Goal: Information Seeking & Learning: Learn about a topic

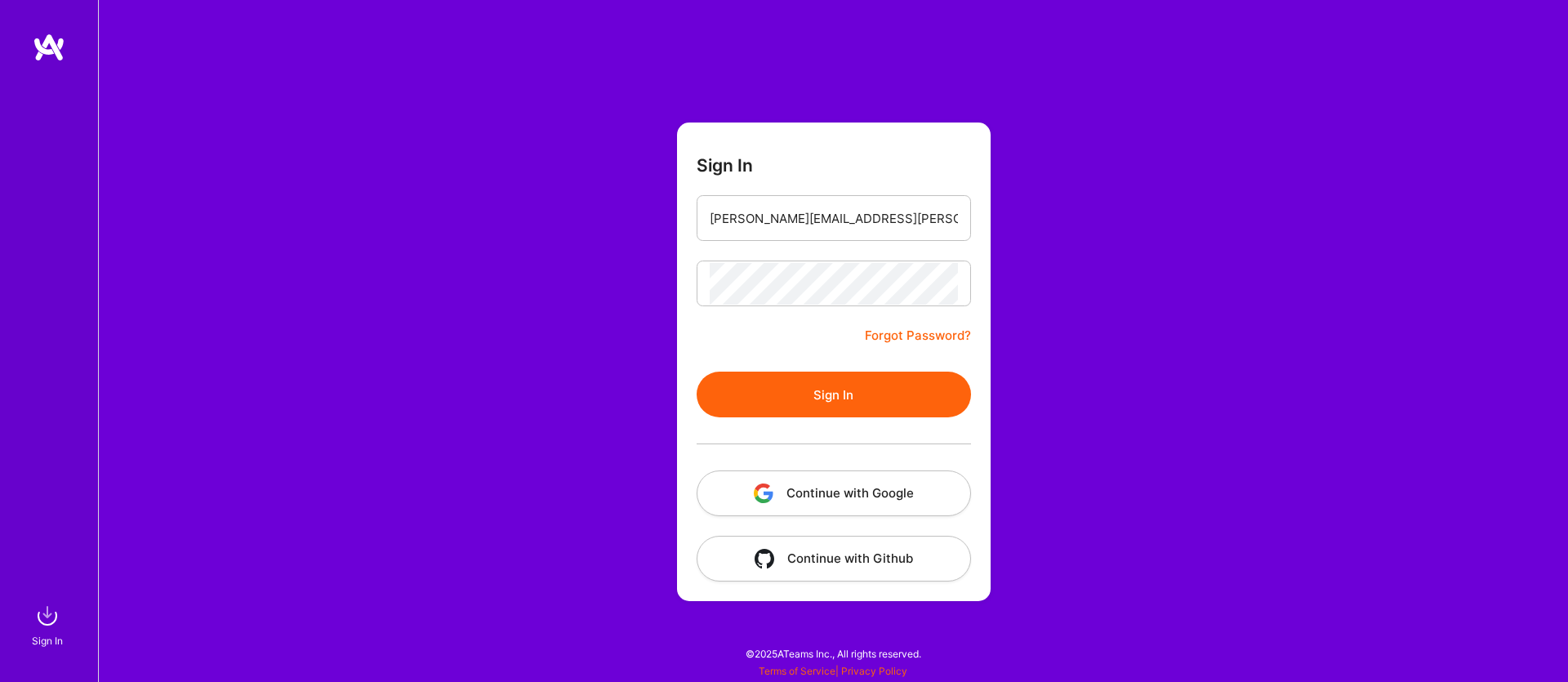
click at [871, 491] on button "Continue with Google" at bounding box center [834, 494] width 274 height 46
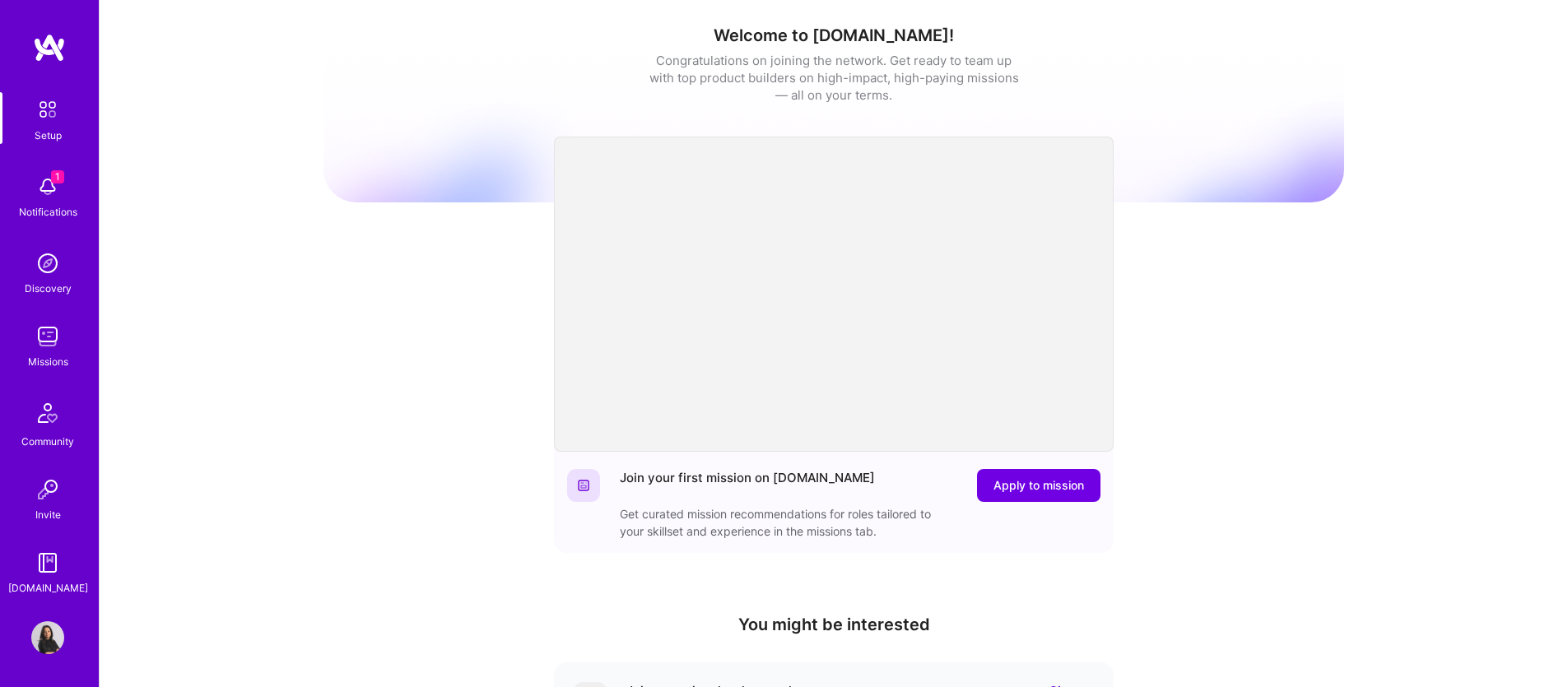
click at [50, 122] on img at bounding box center [48, 109] width 35 height 35
click at [55, 641] on img at bounding box center [48, 638] width 33 height 33
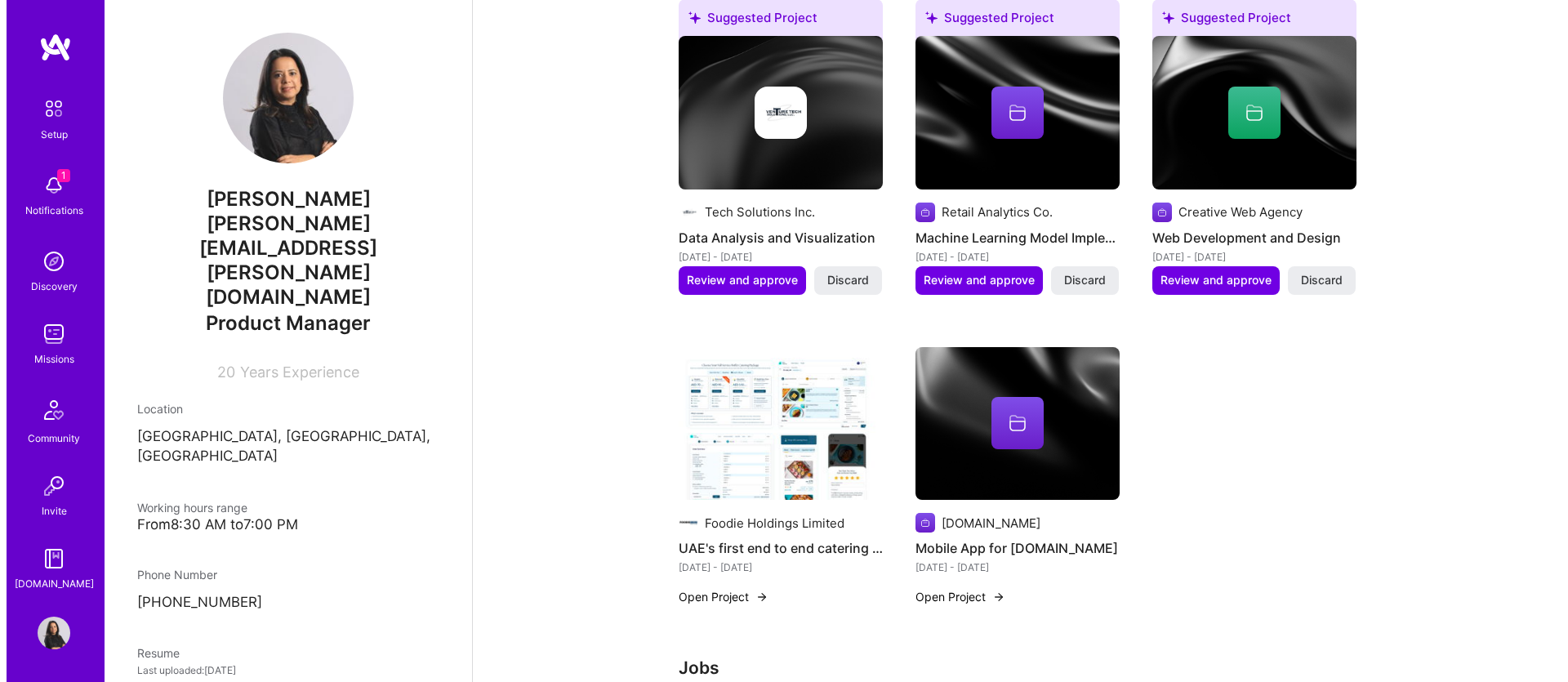
scroll to position [445, 0]
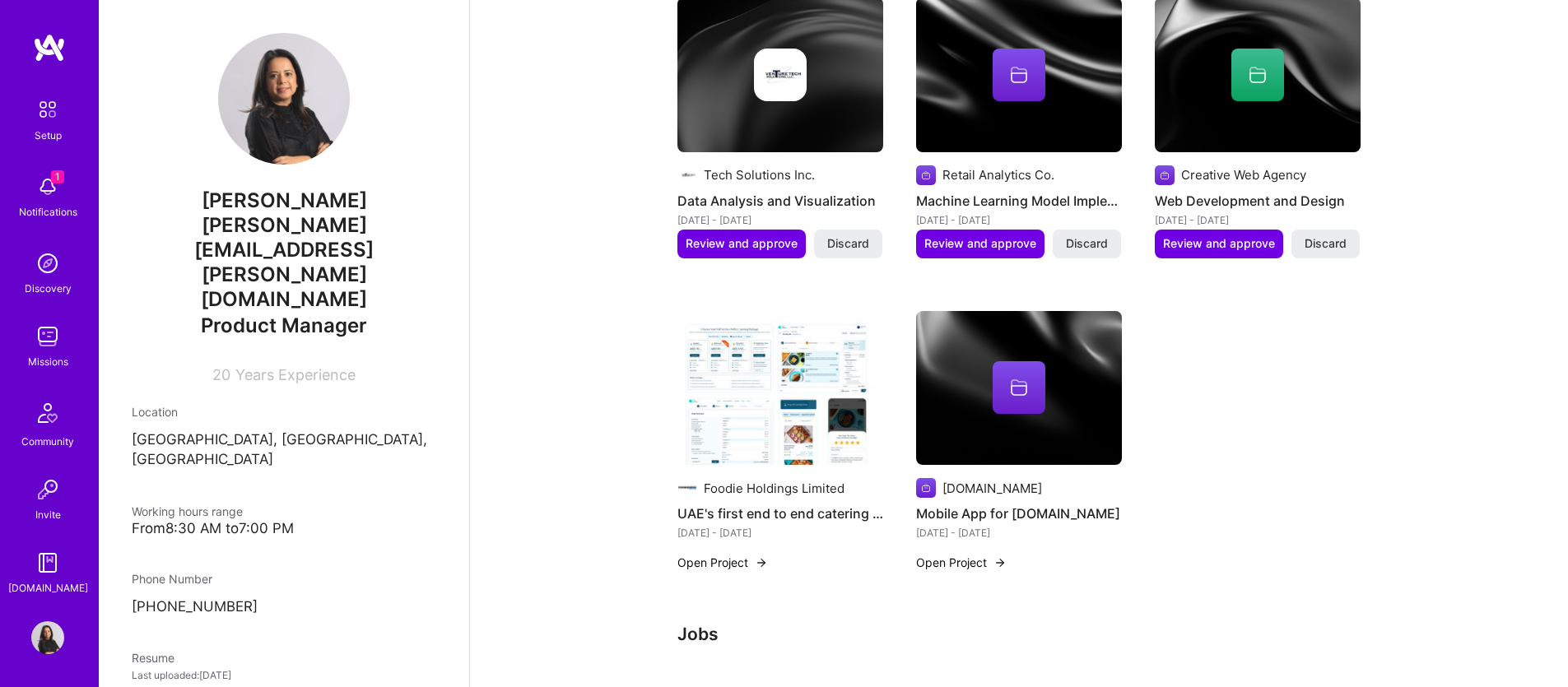
click at [1026, 389] on icon at bounding box center [1019, 390] width 17 height 11
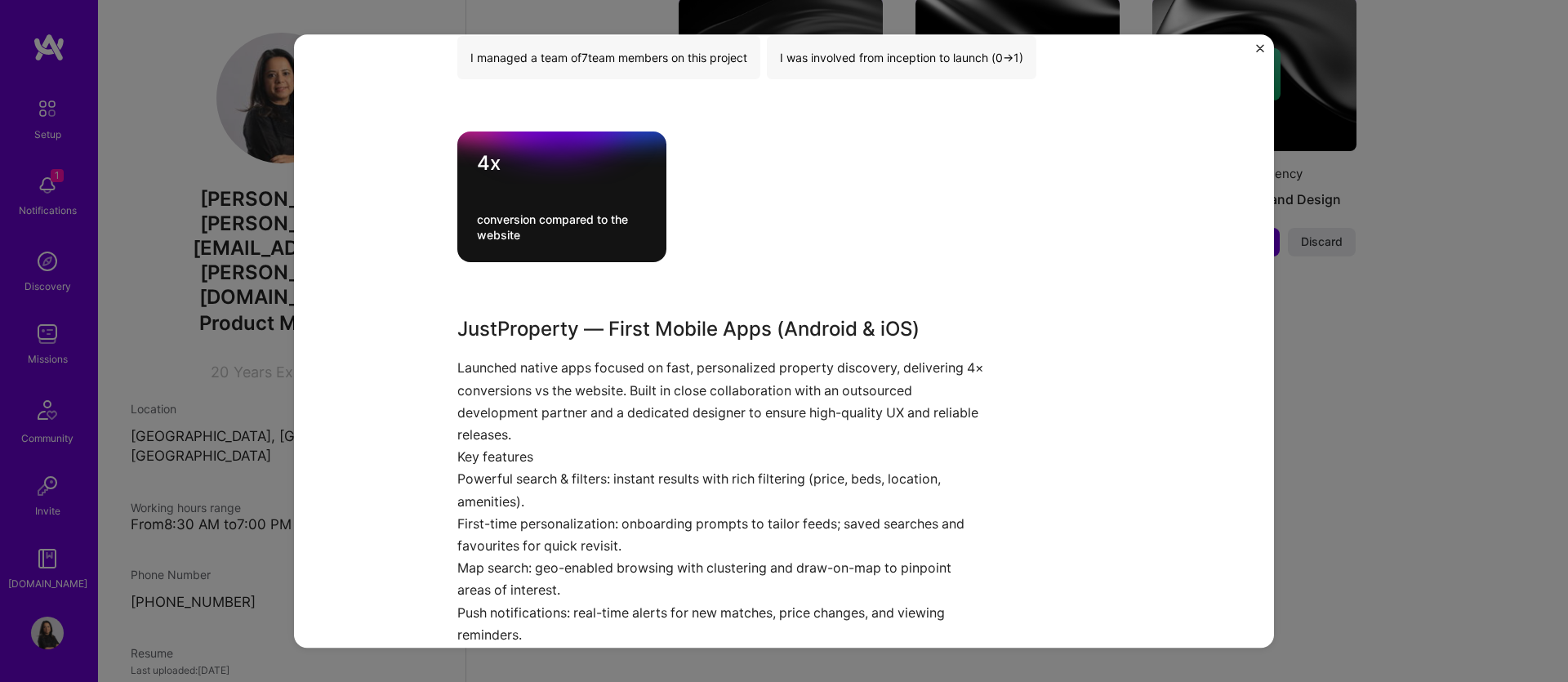
scroll to position [569, 0]
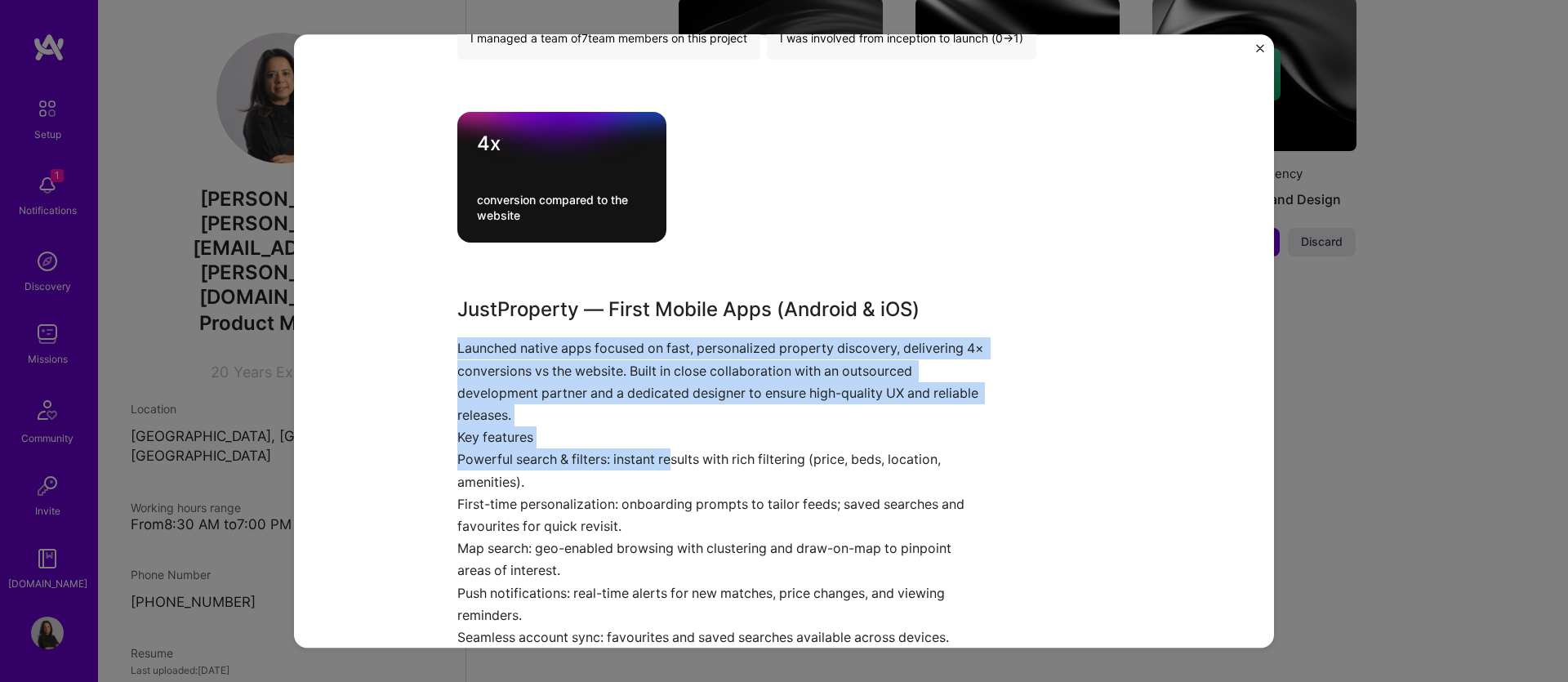
drag, startPoint x: 453, startPoint y: 347, endPoint x: 669, endPoint y: 471, distance: 249.1
click at [669, 471] on div "JustProperty — First Mobile Apps (Android & iOS) Launched native apps focused o…" at bounding box center [723, 472] width 531 height 353
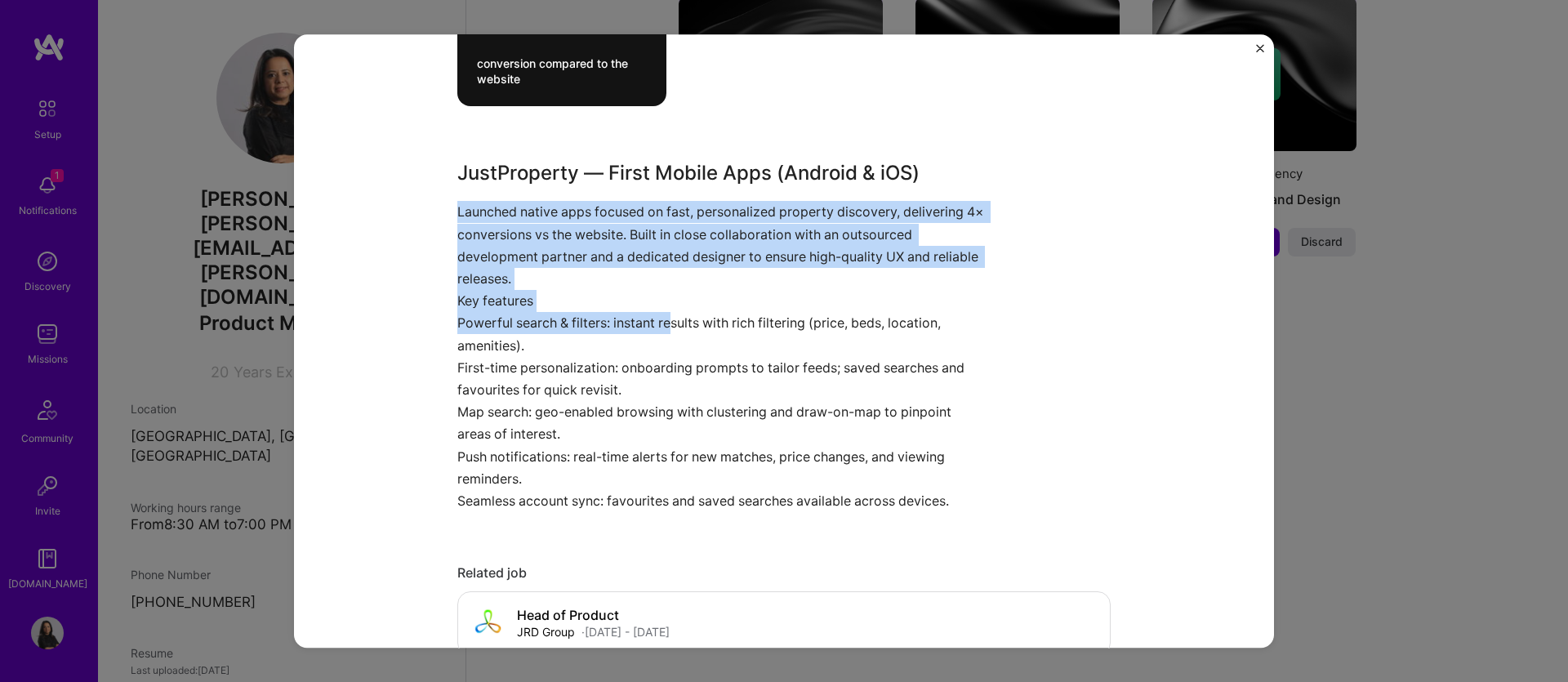
scroll to position [708, 0]
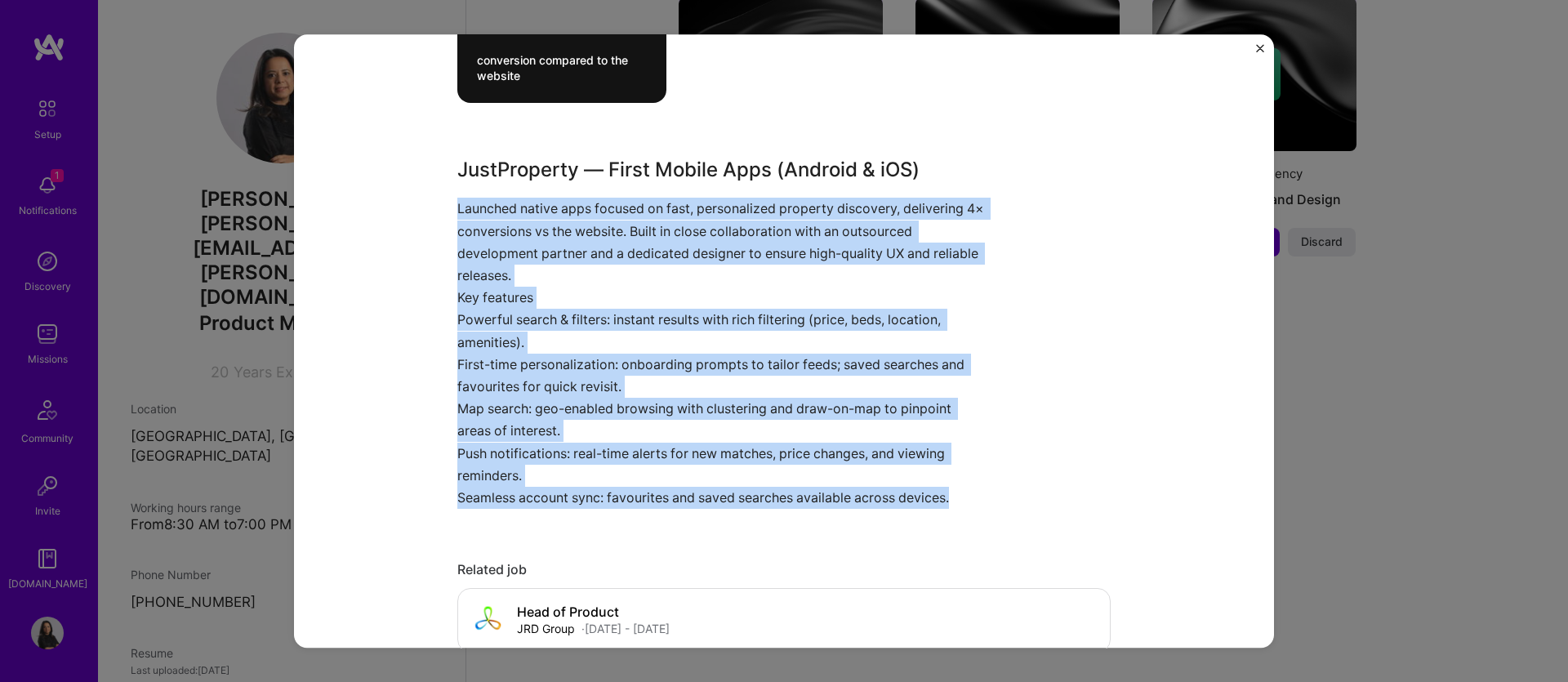
click at [968, 499] on p "Seamless account sync: favourites and saved searches available across devices." at bounding box center [723, 497] width 531 height 22
copy div "Launched native apps focused on fast, personalized property discovery, deliveri…"
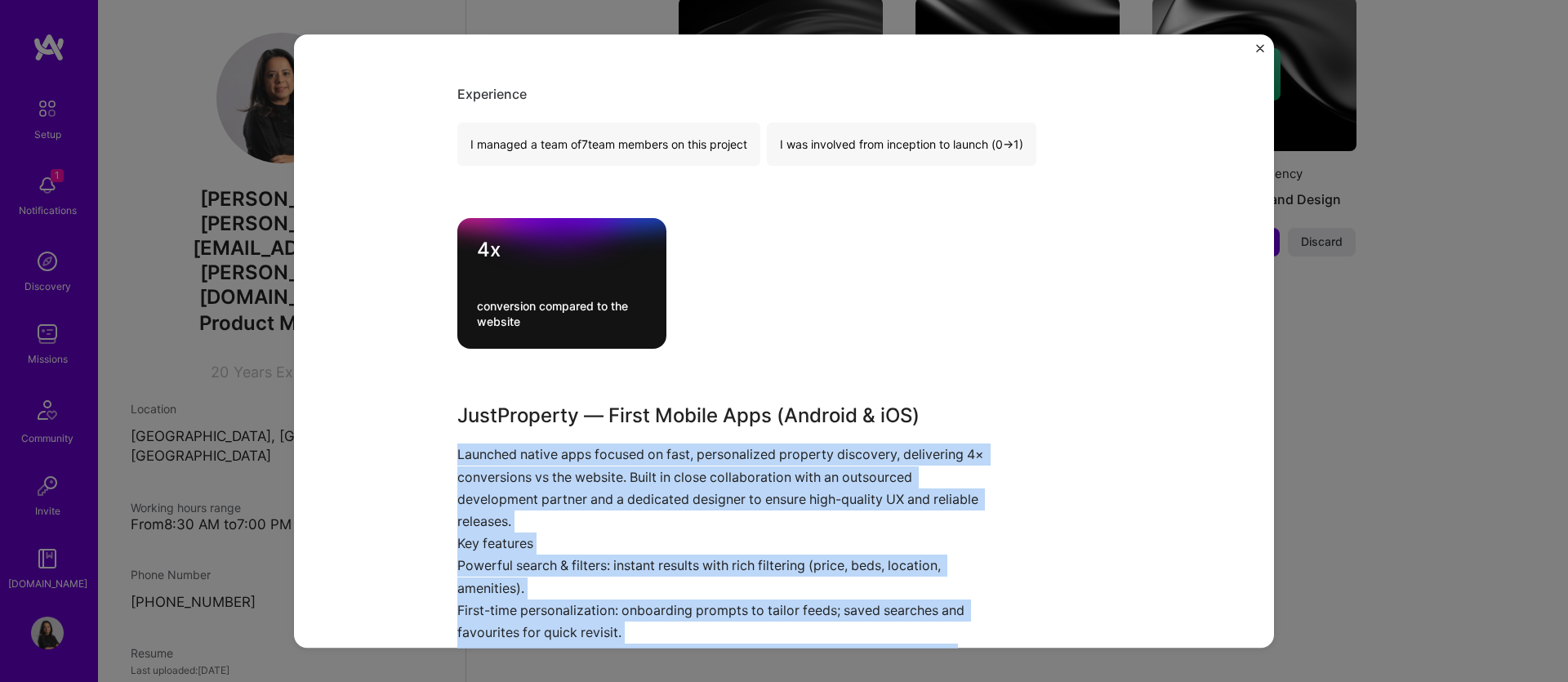
scroll to position [536, 0]
